Goal: Book appointment/travel/reservation

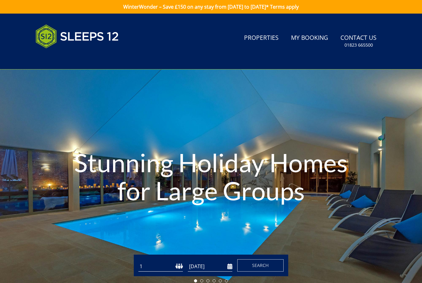
click at [266, 44] on link "Properties" at bounding box center [261, 38] width 40 height 14
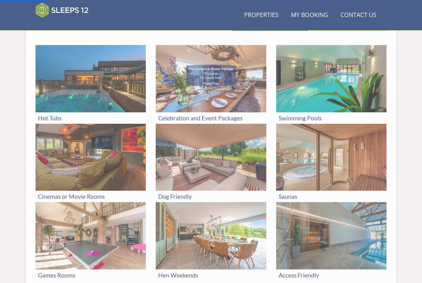
scroll to position [266, 0]
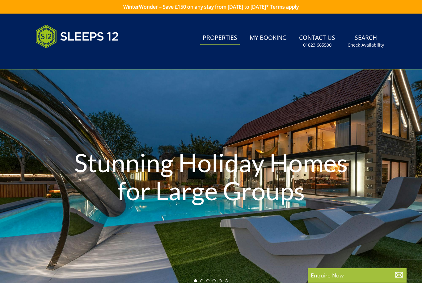
click at [336, 73] on div "Stunning Holiday Homes for Large Groups" at bounding box center [211, 177] width 422 height 216
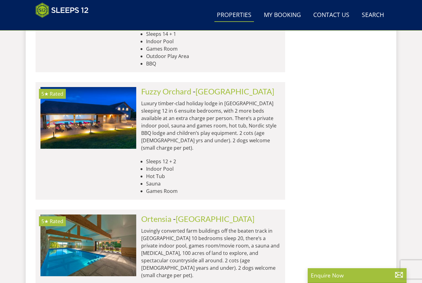
scroll to position [2574, 0]
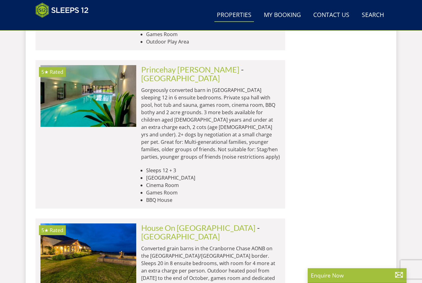
scroll to position [5012, 0]
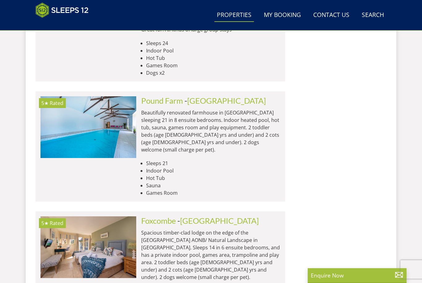
scroll to position [7565, 0]
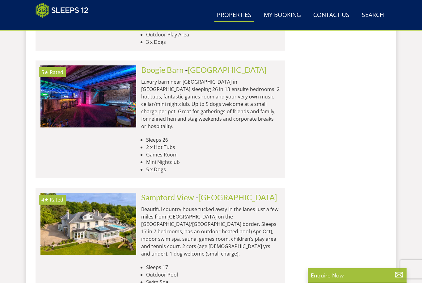
scroll to position [9288, 0]
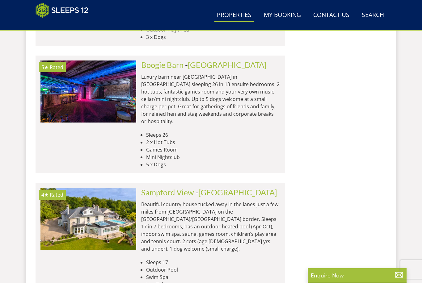
click at [373, 15] on link "Search Check Availability" at bounding box center [372, 15] width 27 height 14
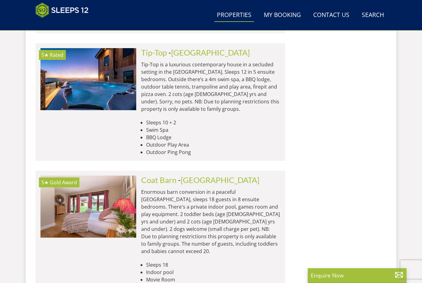
scroll to position [9665, 0]
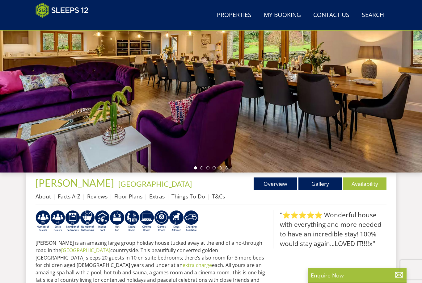
scroll to position [77, 0]
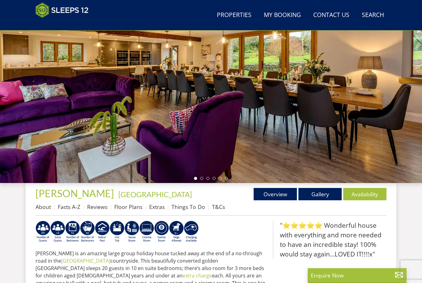
click at [129, 209] on link "Floor Plans" at bounding box center [128, 206] width 28 height 7
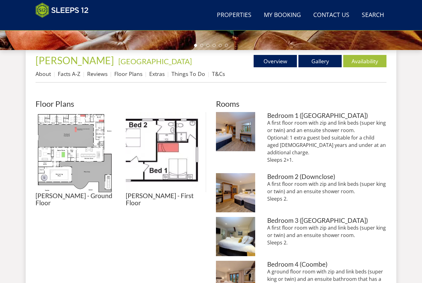
scroll to position [210, 0]
click at [76, 134] on img at bounding box center [75, 152] width 80 height 80
